Goal: Task Accomplishment & Management: Understand process/instructions

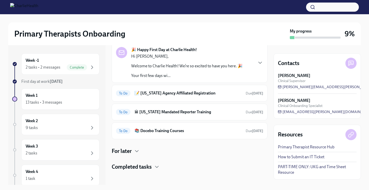
scroll to position [28, 0]
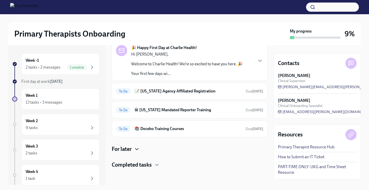
click at [138, 151] on icon "button" at bounding box center [137, 149] width 6 height 6
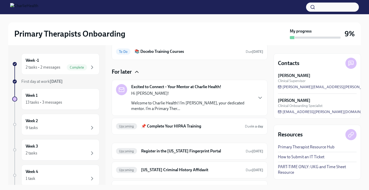
scroll to position [105, 0]
click at [156, 126] on h6 "📌 Complete Your HIPAA Training" at bounding box center [191, 127] width 100 height 6
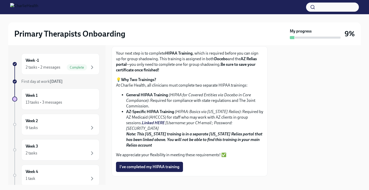
scroll to position [71, 0]
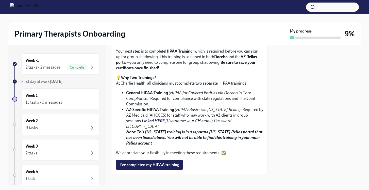
click at [161, 93] on strong "General HIPAA Training" at bounding box center [147, 92] width 42 height 5
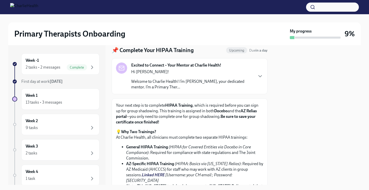
scroll to position [0, 0]
